Goal: Task Accomplishment & Management: Complete application form

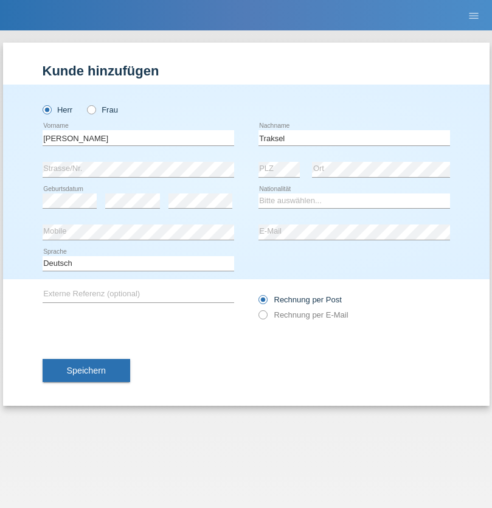
type input "Traksel"
select select "DE"
select select "C"
select select "01"
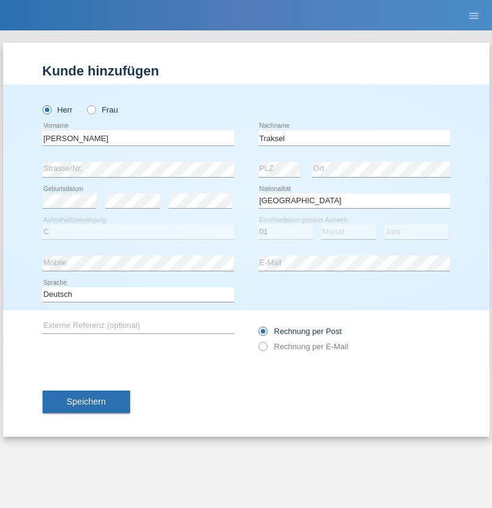
select select "07"
select select "2008"
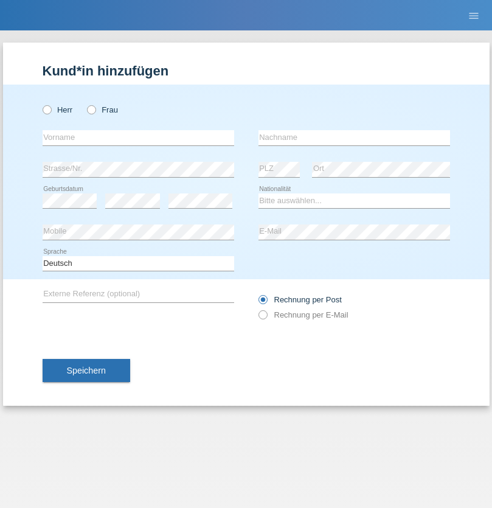
radio input "true"
click at [138, 138] on input "text" at bounding box center [139, 137] width 192 height 15
type input "Asia"
click at [354, 138] on input "text" at bounding box center [355, 137] width 192 height 15
type input "Riva"
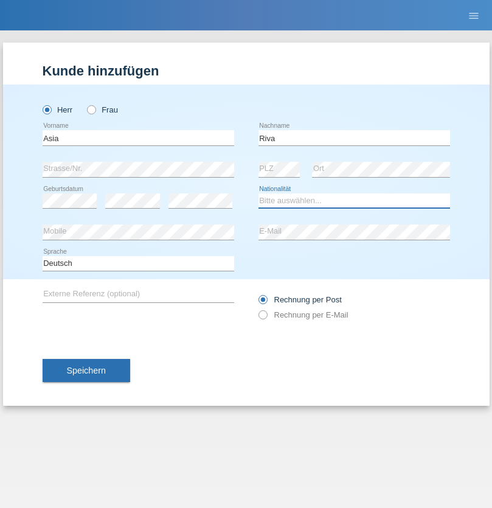
select select "IT"
select select "C"
select select "01"
select select "06"
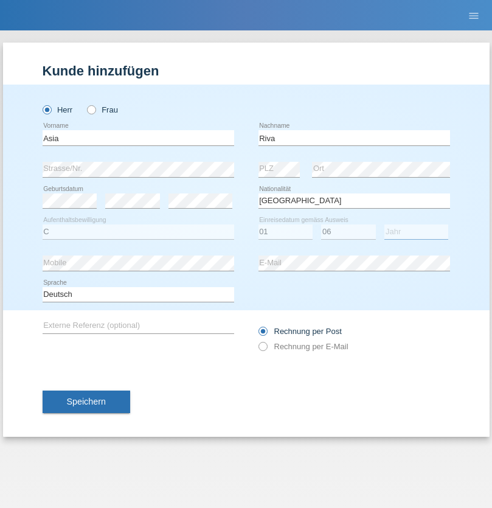
select select "2021"
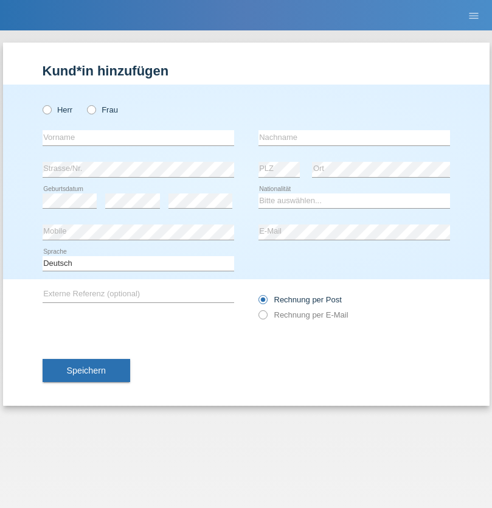
radio input "true"
click at [138, 138] on input "text" at bounding box center [139, 137] width 192 height 15
type input "Firas"
click at [354, 138] on input "text" at bounding box center [355, 137] width 192 height 15
type input "Khalil"
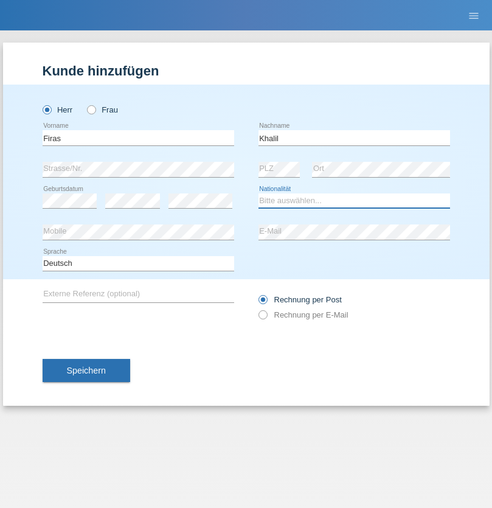
select select "IT"
select select "C"
select select "01"
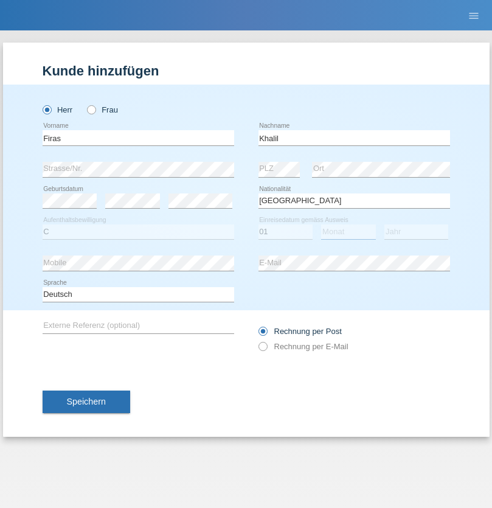
select select "03"
select select "2021"
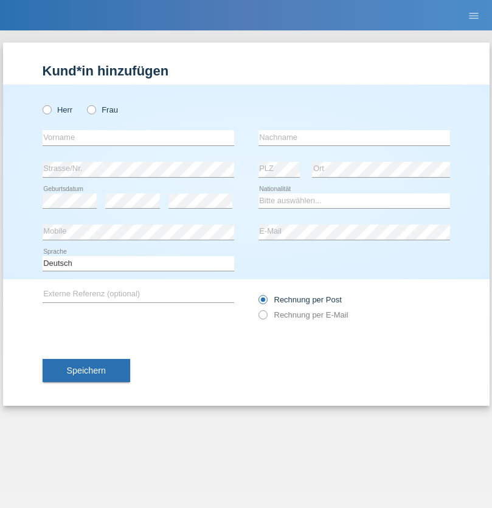
radio input "true"
click at [138, 138] on input "text" at bounding box center [139, 137] width 192 height 15
type input "Diego"
click at [354, 138] on input "text" at bounding box center [355, 137] width 192 height 15
type input "Patera"
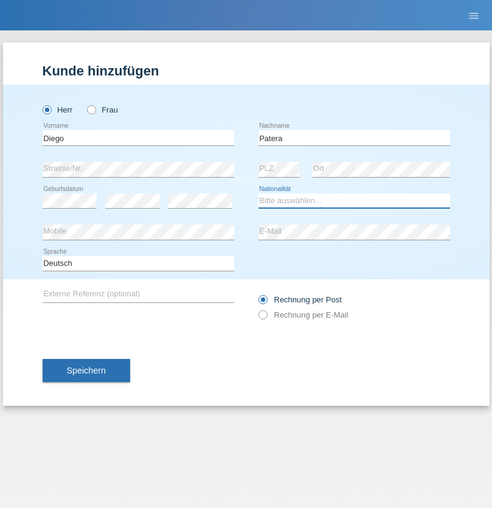
select select "CH"
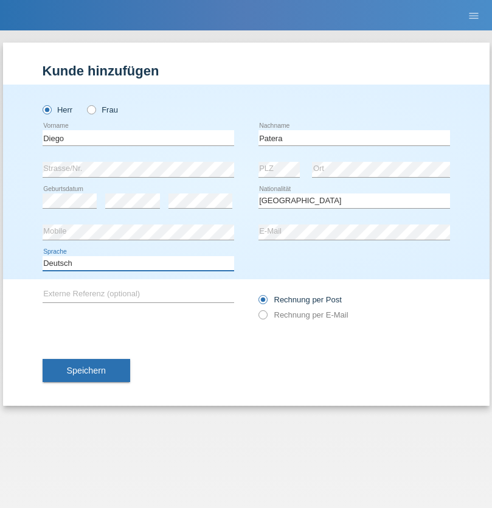
select select "en"
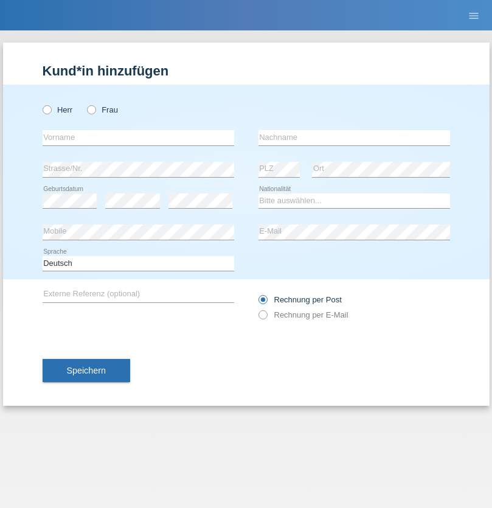
radio input "true"
click at [138, 138] on input "text" at bounding box center [139, 137] width 192 height 15
type input "Ketty"
click at [354, 138] on input "text" at bounding box center [355, 137] width 192 height 15
type input "Kalupnath"
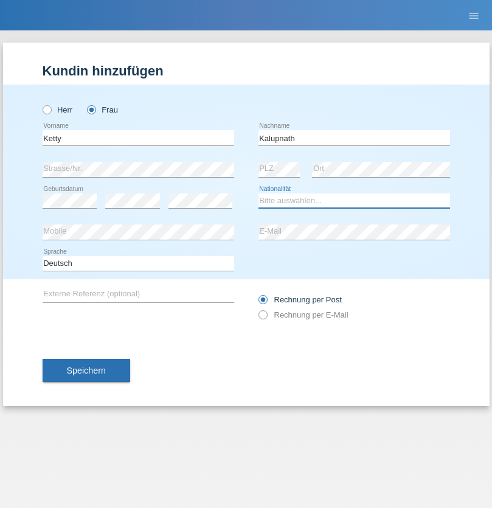
select select "CH"
radio input "true"
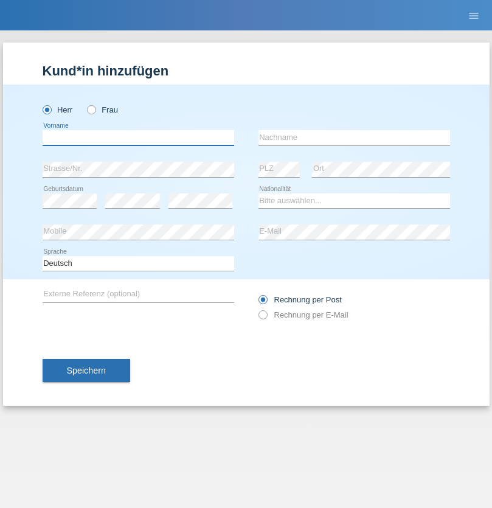
click at [138, 138] on input "text" at bounding box center [139, 137] width 192 height 15
type input "[PERSON_NAME]"
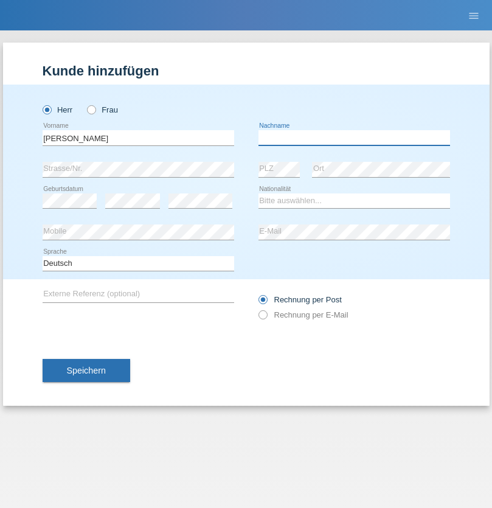
click at [354, 138] on input "text" at bounding box center [355, 137] width 192 height 15
type input "Mucha"
select select "CH"
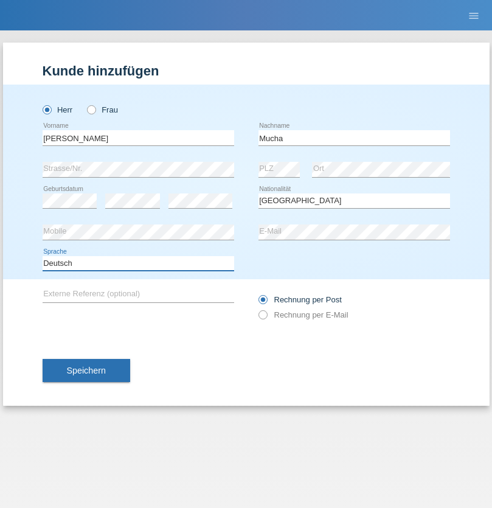
select select "en"
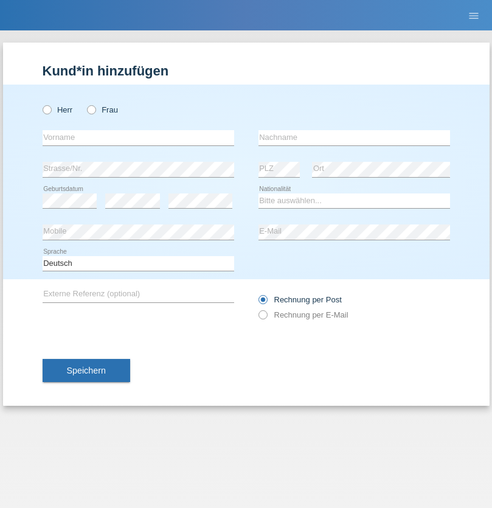
radio input "true"
click at [138, 138] on input "text" at bounding box center [139, 137] width 192 height 15
type input "Franziska"
click at [354, 138] on input "text" at bounding box center [355, 137] width 192 height 15
type input "Starke"
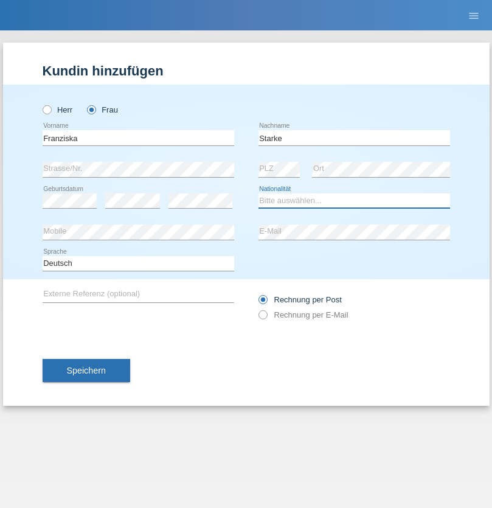
select select "DE"
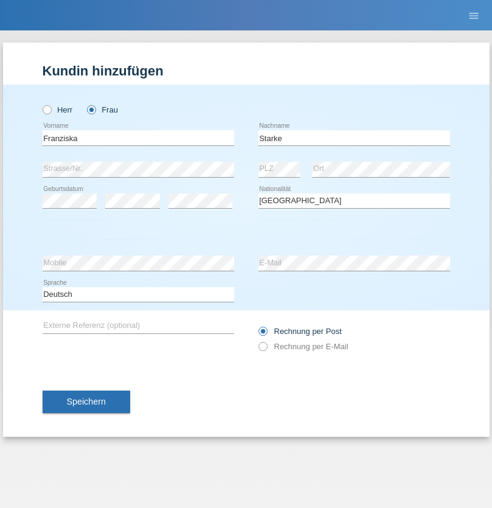
select select "C"
select select "01"
select select "03"
select select "1985"
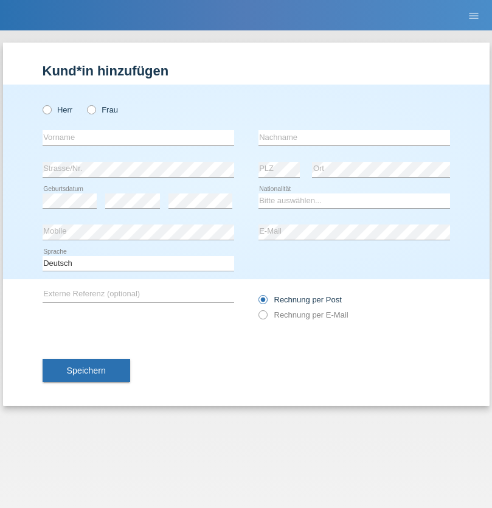
radio input "true"
click at [138, 138] on input "text" at bounding box center [139, 137] width 192 height 15
type input "[DEMOGRAPHIC_DATA]"
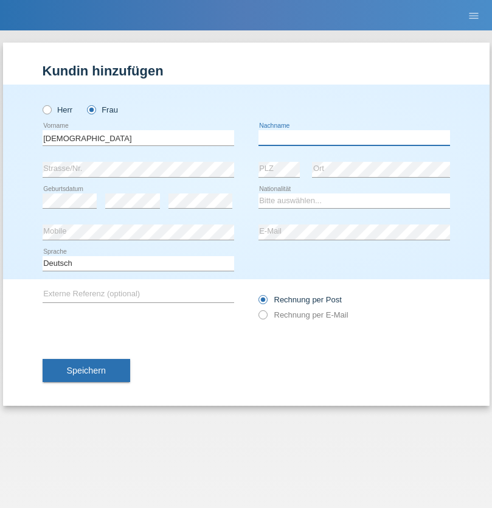
click at [354, 138] on input "text" at bounding box center [355, 137] width 192 height 15
type input "Cimbaljević"
select select "HR"
select select "C"
select select "13"
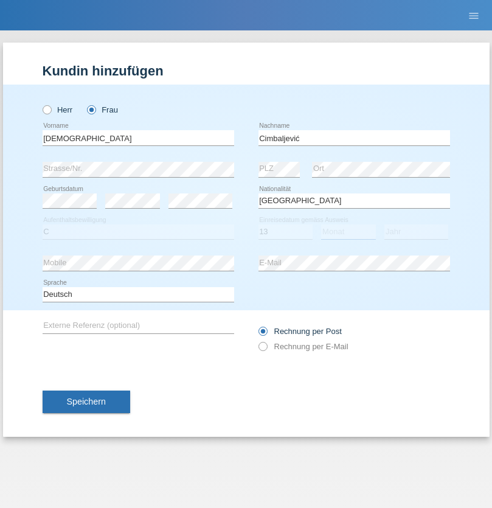
select select "08"
select select "2021"
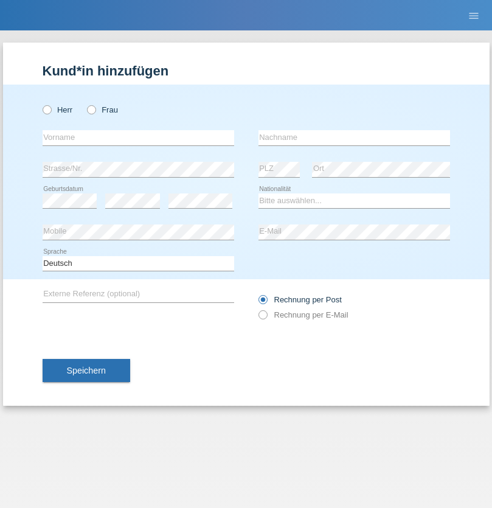
radio input "true"
click at [138, 138] on input "text" at bounding box center [139, 137] width 192 height 15
type input "Batsche"
click at [354, 138] on input "text" at bounding box center [355, 137] width 192 height 15
type input "Arifoska"
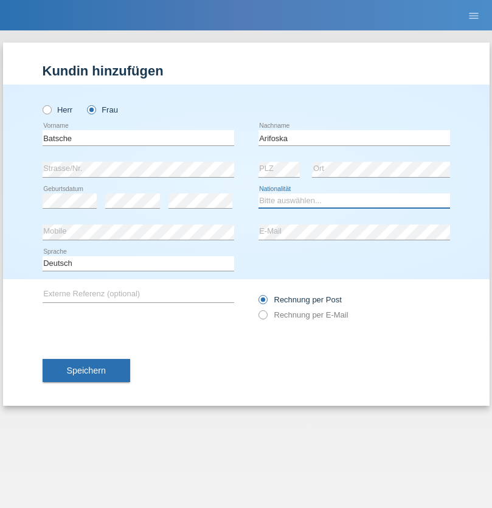
select select "CH"
radio input "true"
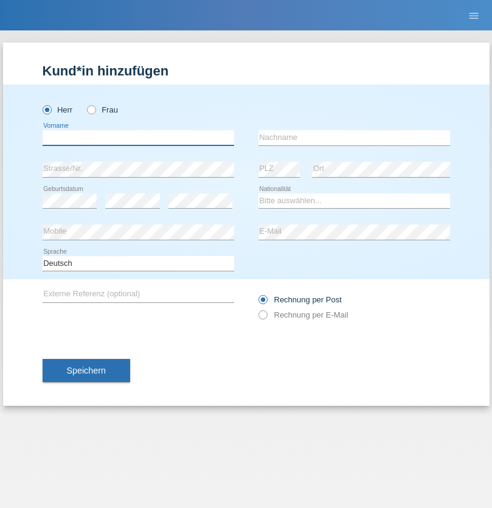
click at [138, 138] on input "text" at bounding box center [139, 137] width 192 height 15
type input "Emre"
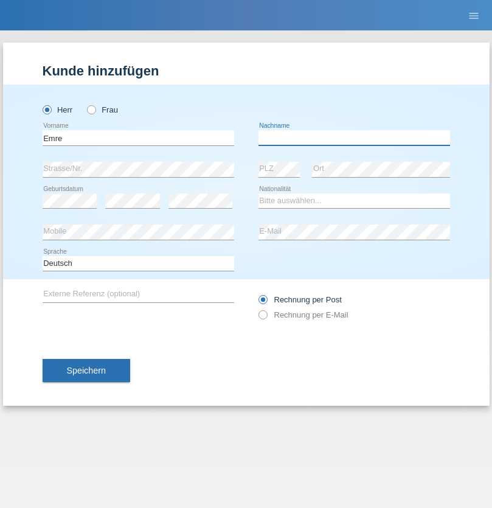
click at [354, 138] on input "text" at bounding box center [355, 137] width 192 height 15
type input "Uzun"
select select "CH"
